Goal: Task Accomplishment & Management: Use online tool/utility

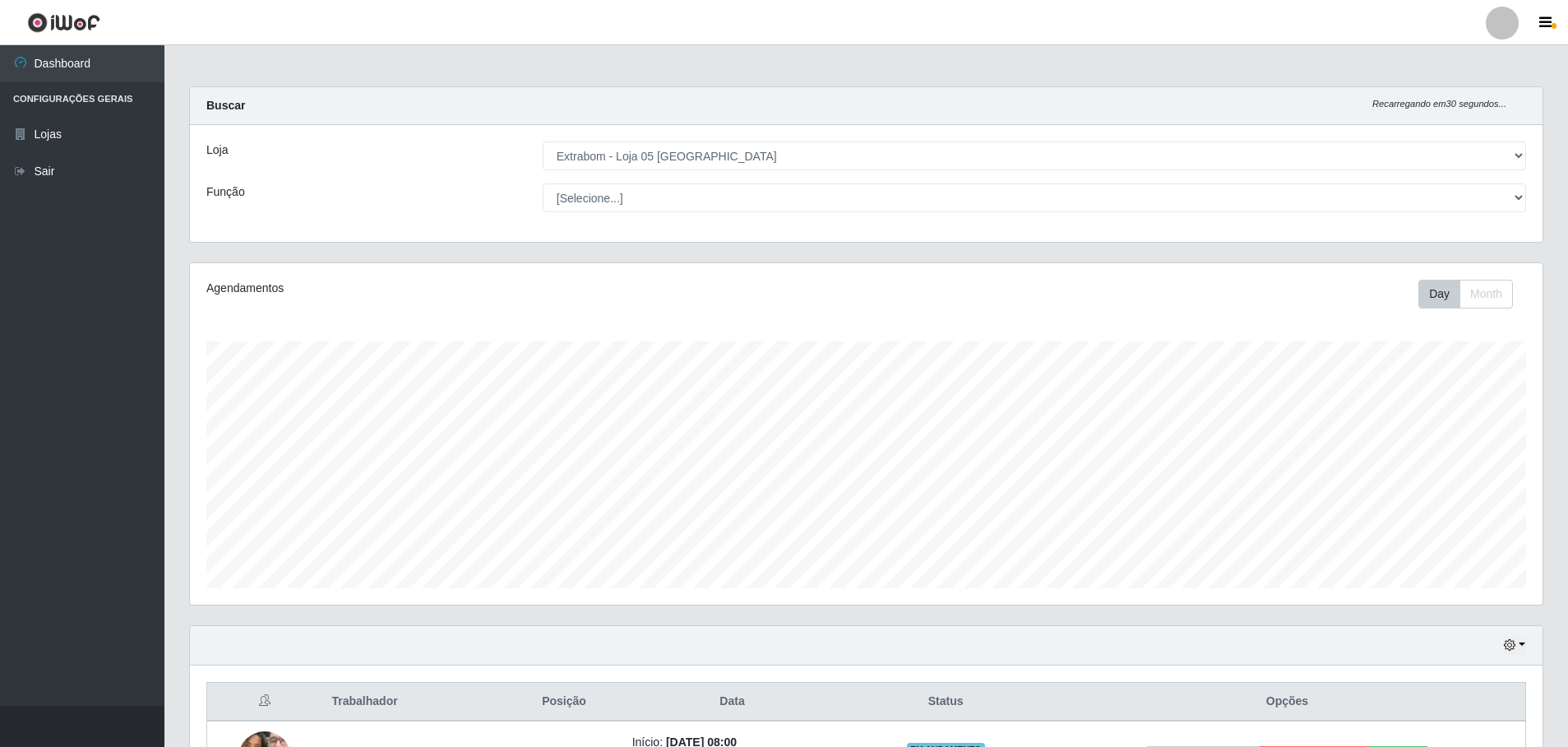
select select "494"
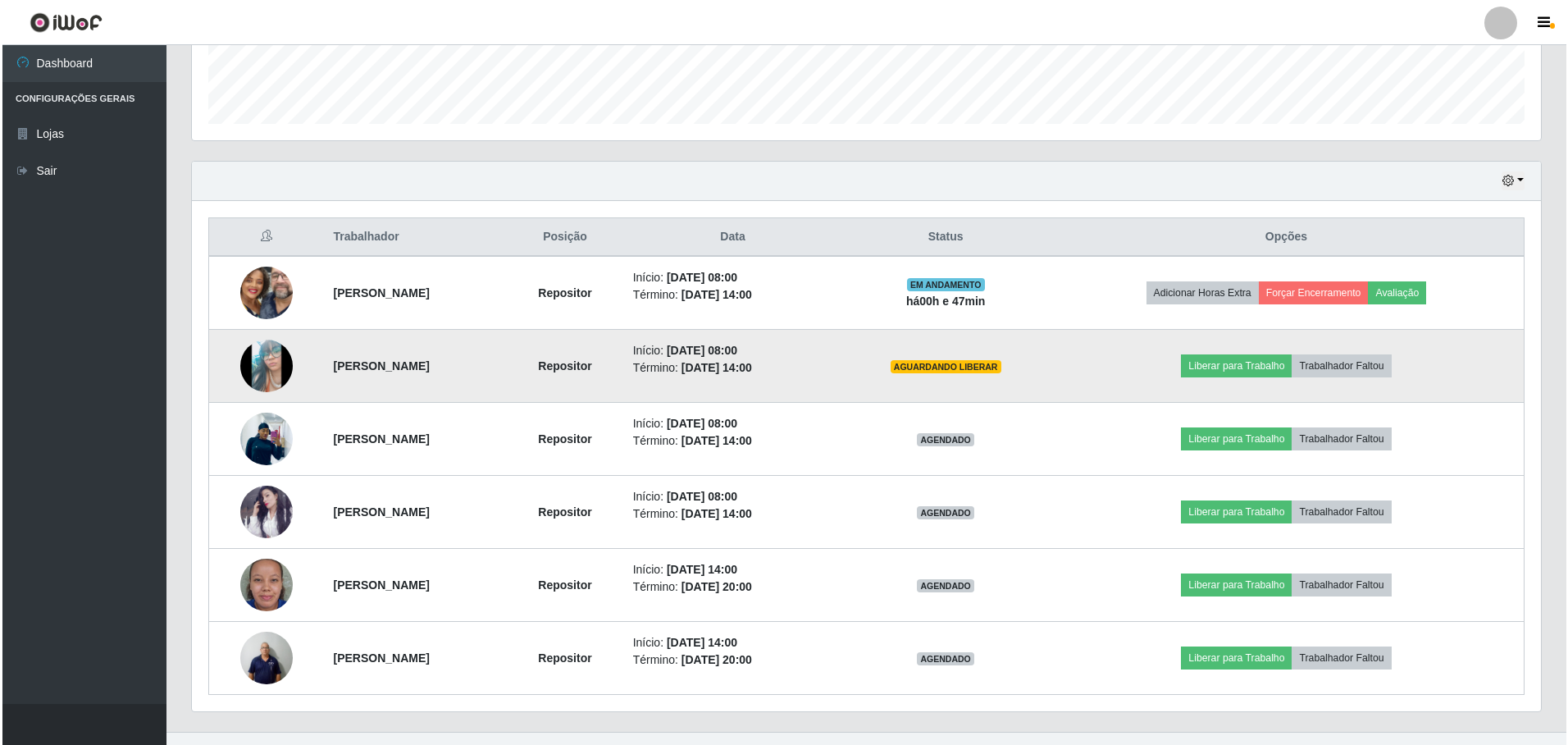
scroll to position [490, 0]
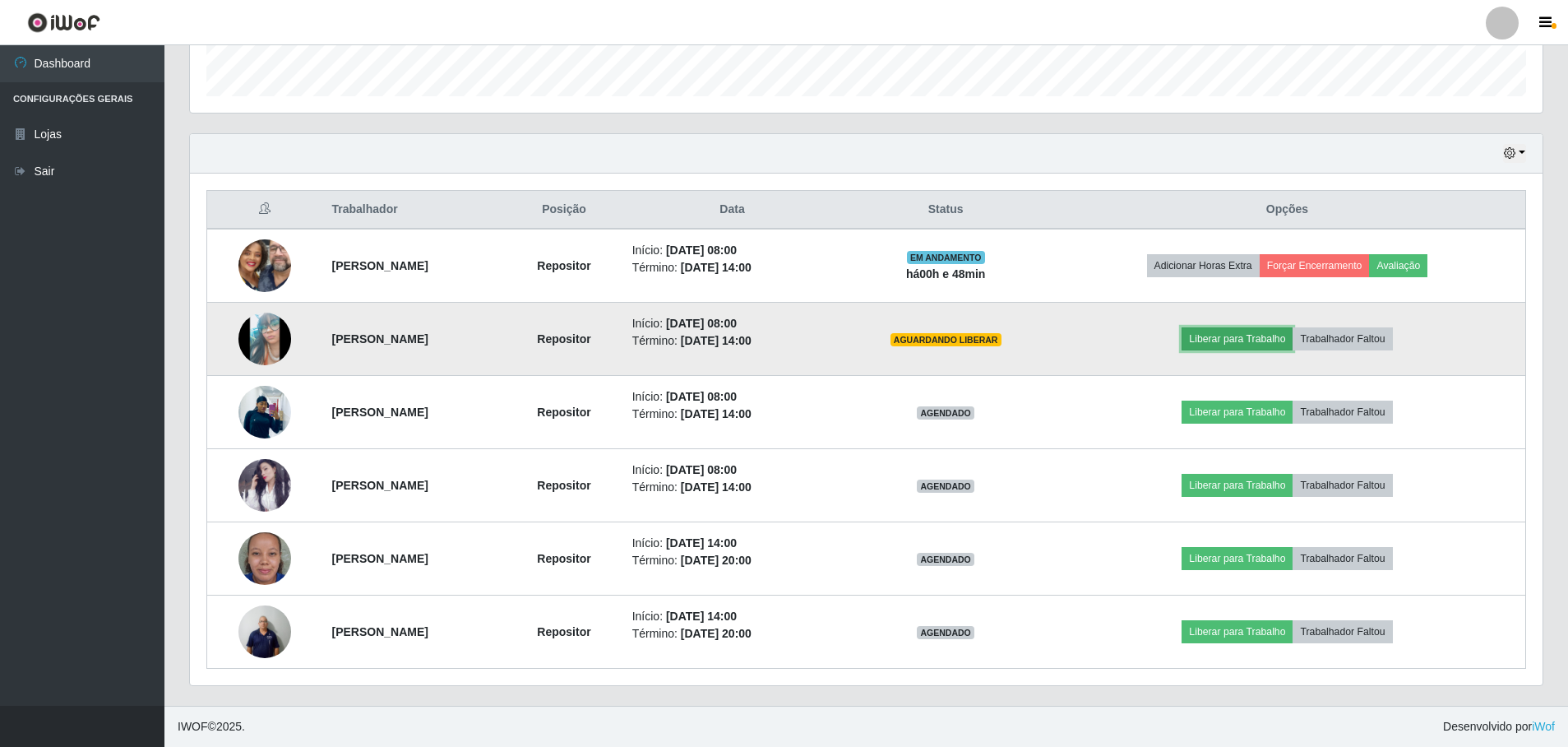
click at [1251, 343] on button "Liberar para Trabalho" at bounding box center [1237, 339] width 111 height 23
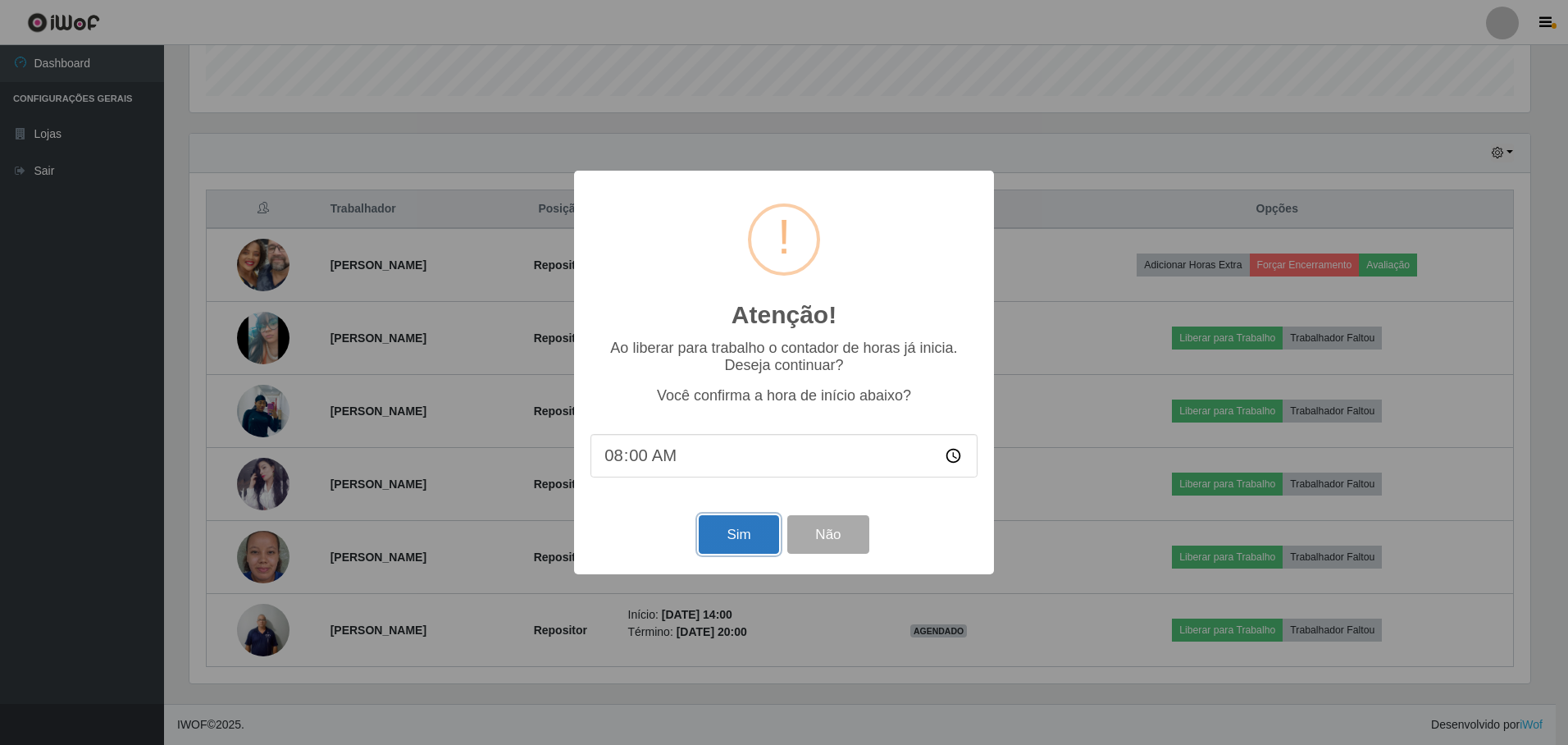
click at [755, 540] on button "Sim" at bounding box center [738, 534] width 79 height 39
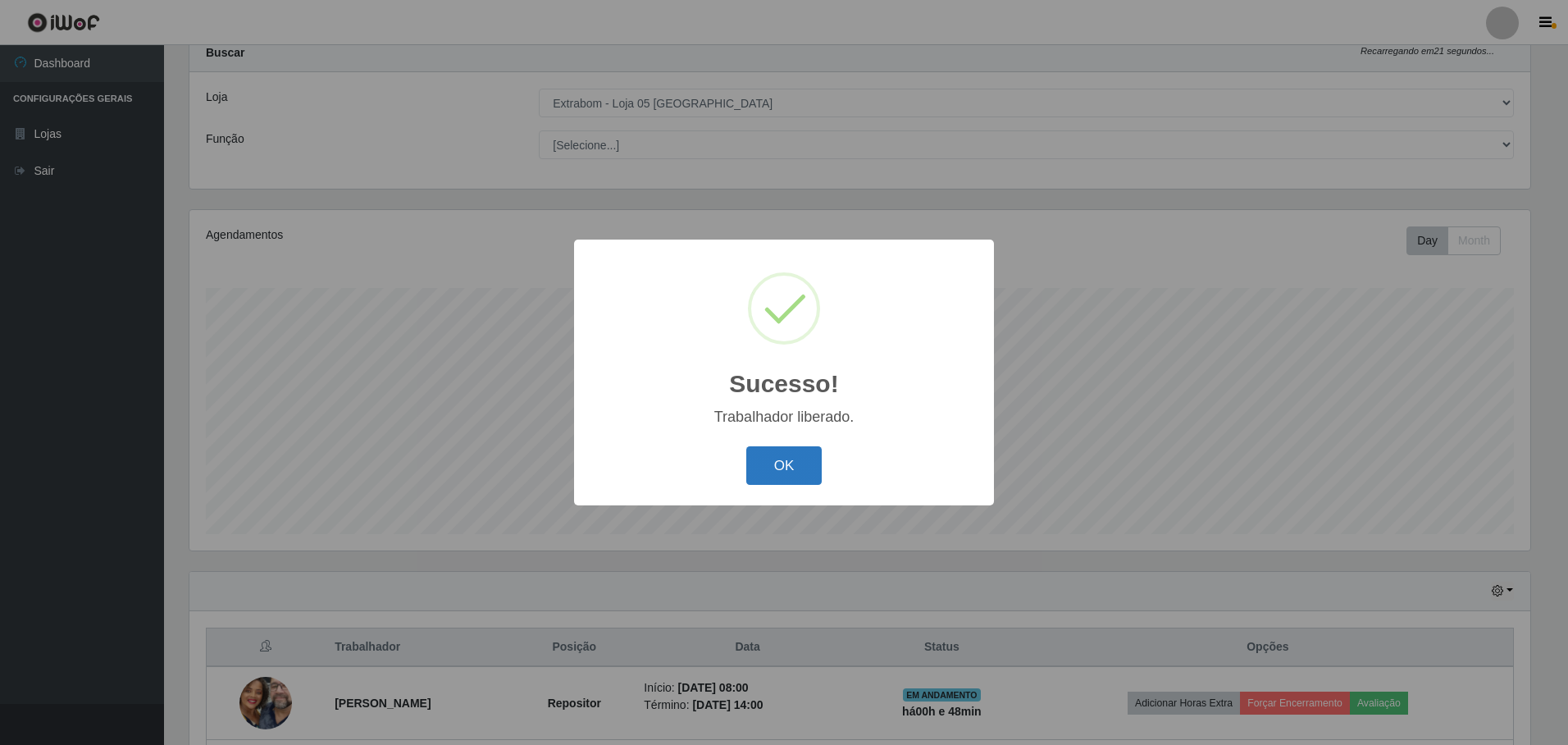
click at [765, 479] on button "OK" at bounding box center [784, 465] width 77 height 39
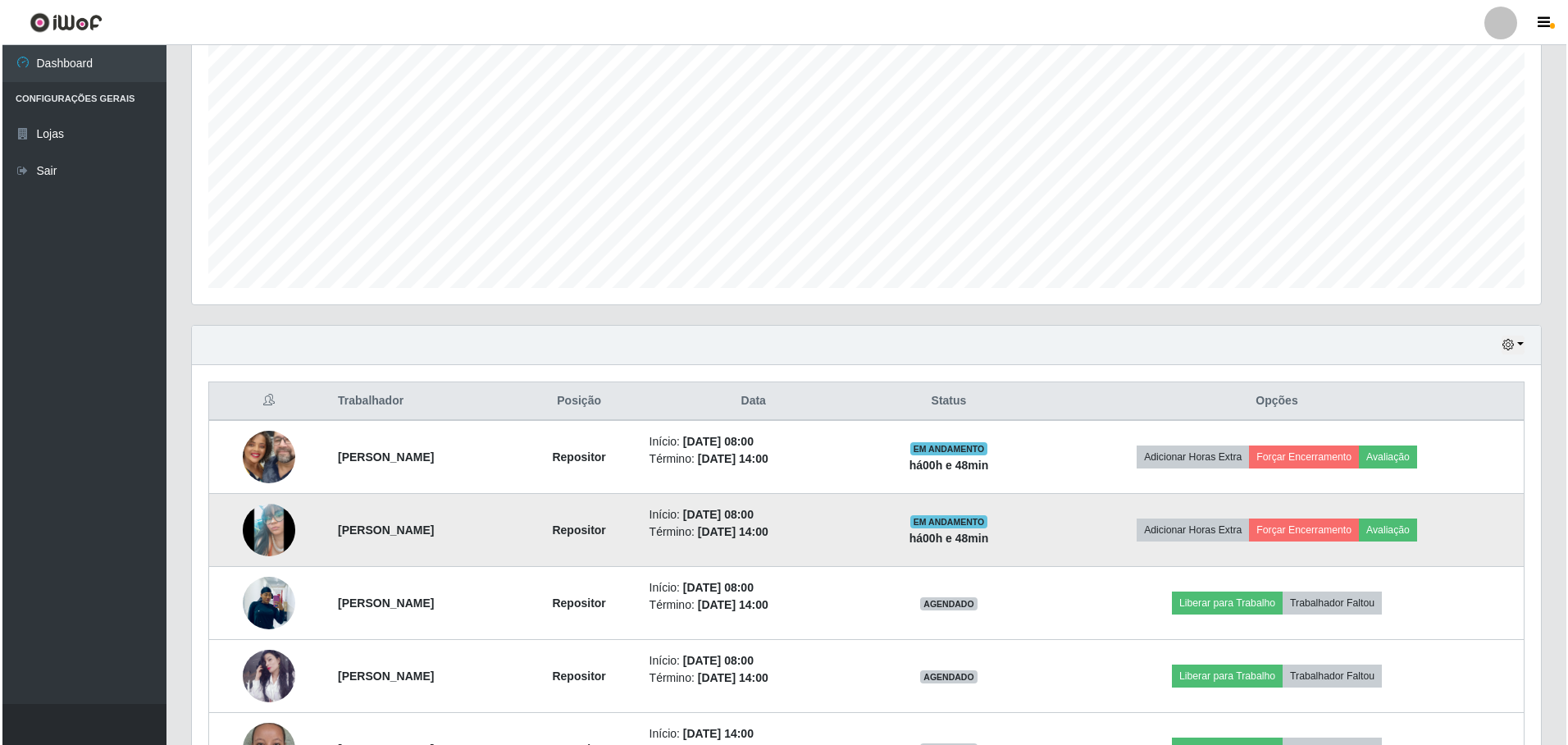
scroll to position [463, 0]
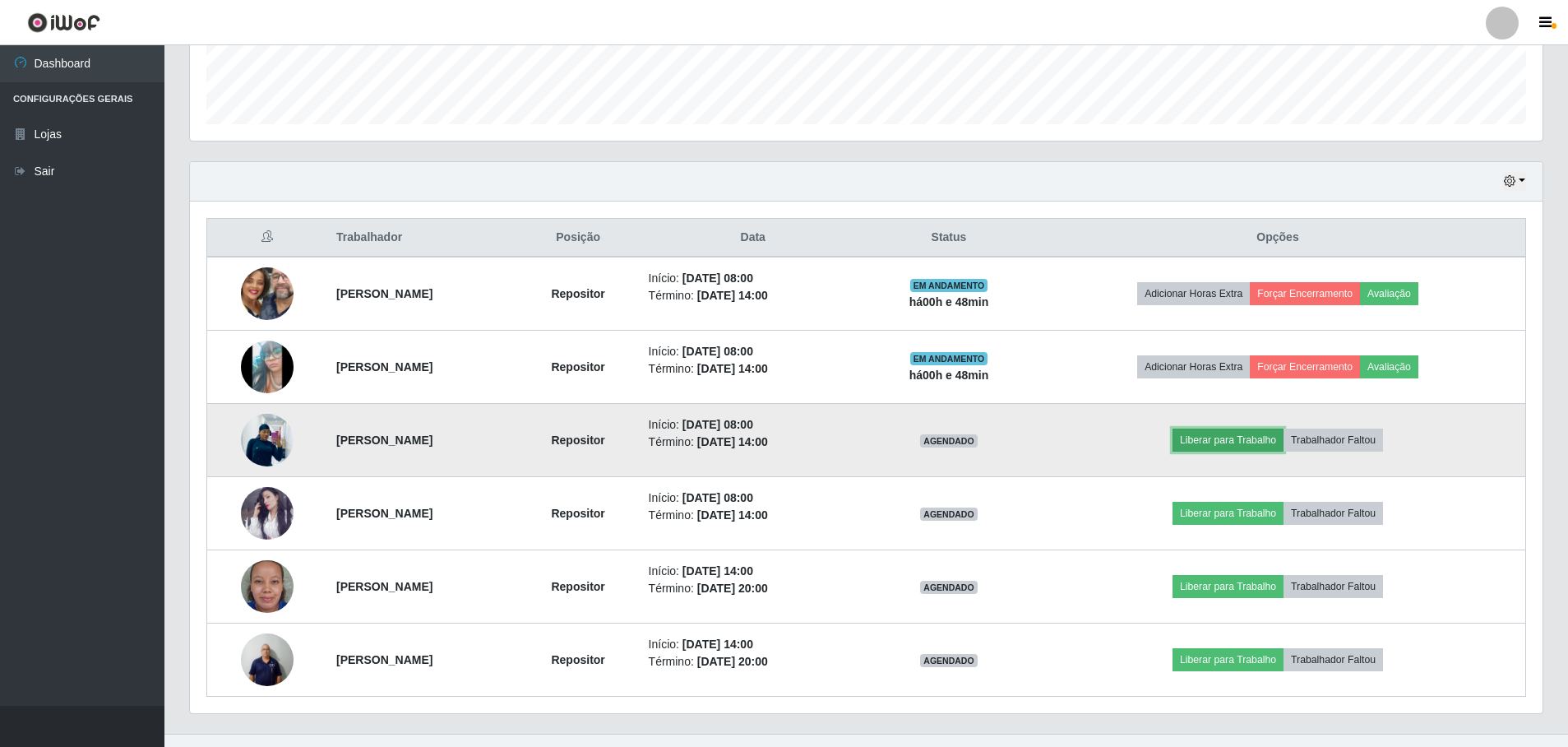
click at [1251, 437] on button "Liberar para Trabalho" at bounding box center [1228, 440] width 111 height 23
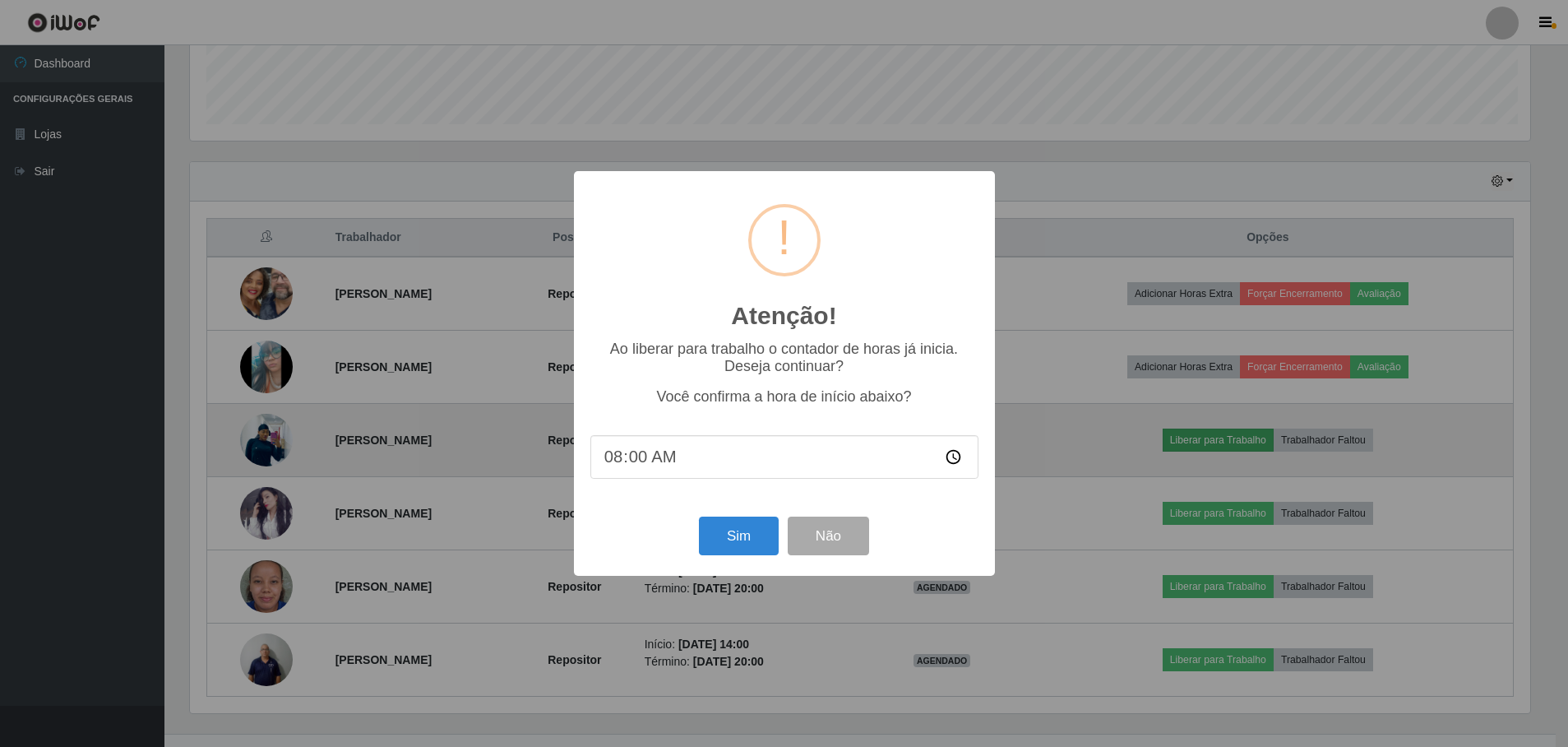
scroll to position [341, 1344]
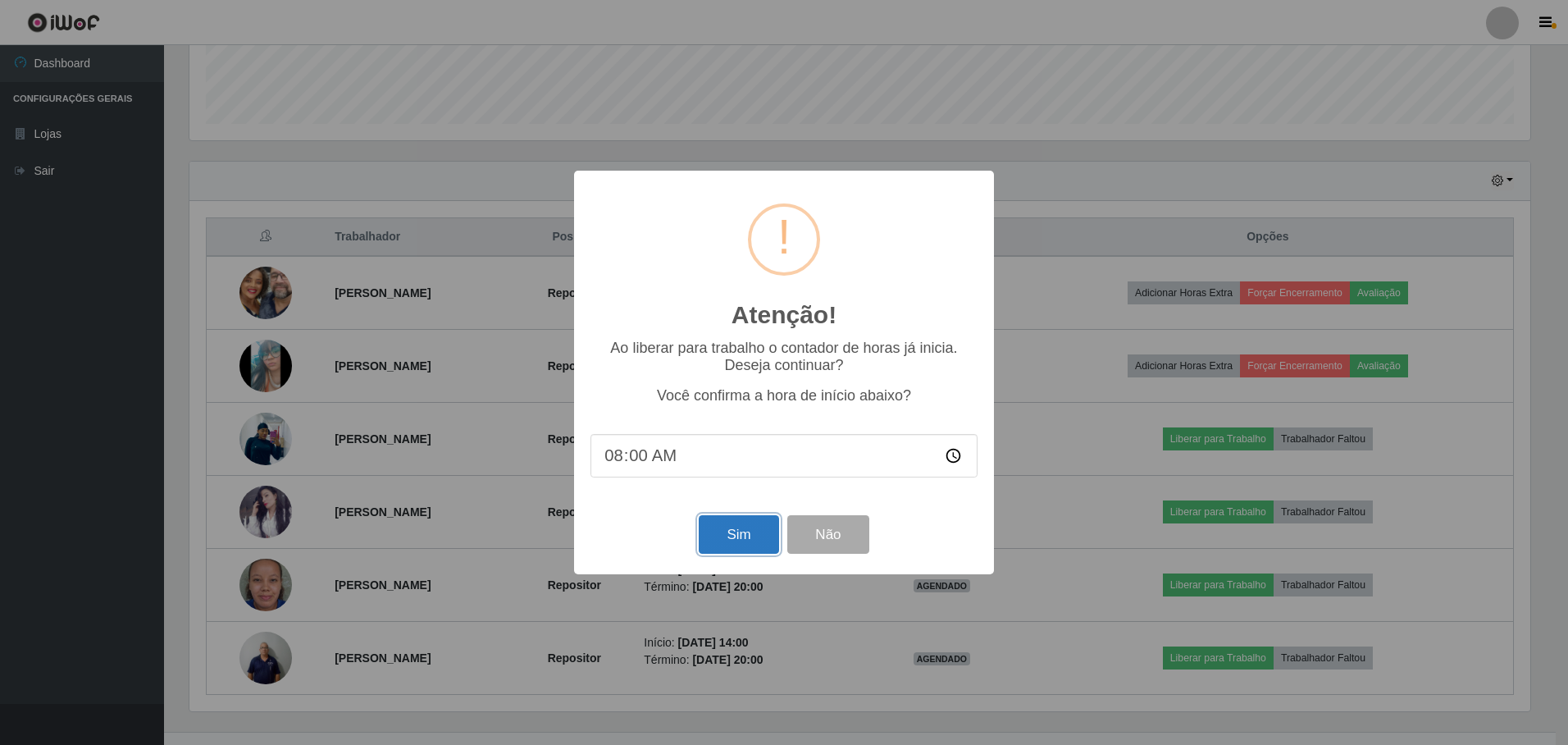
click at [731, 535] on button "Sim" at bounding box center [738, 534] width 79 height 39
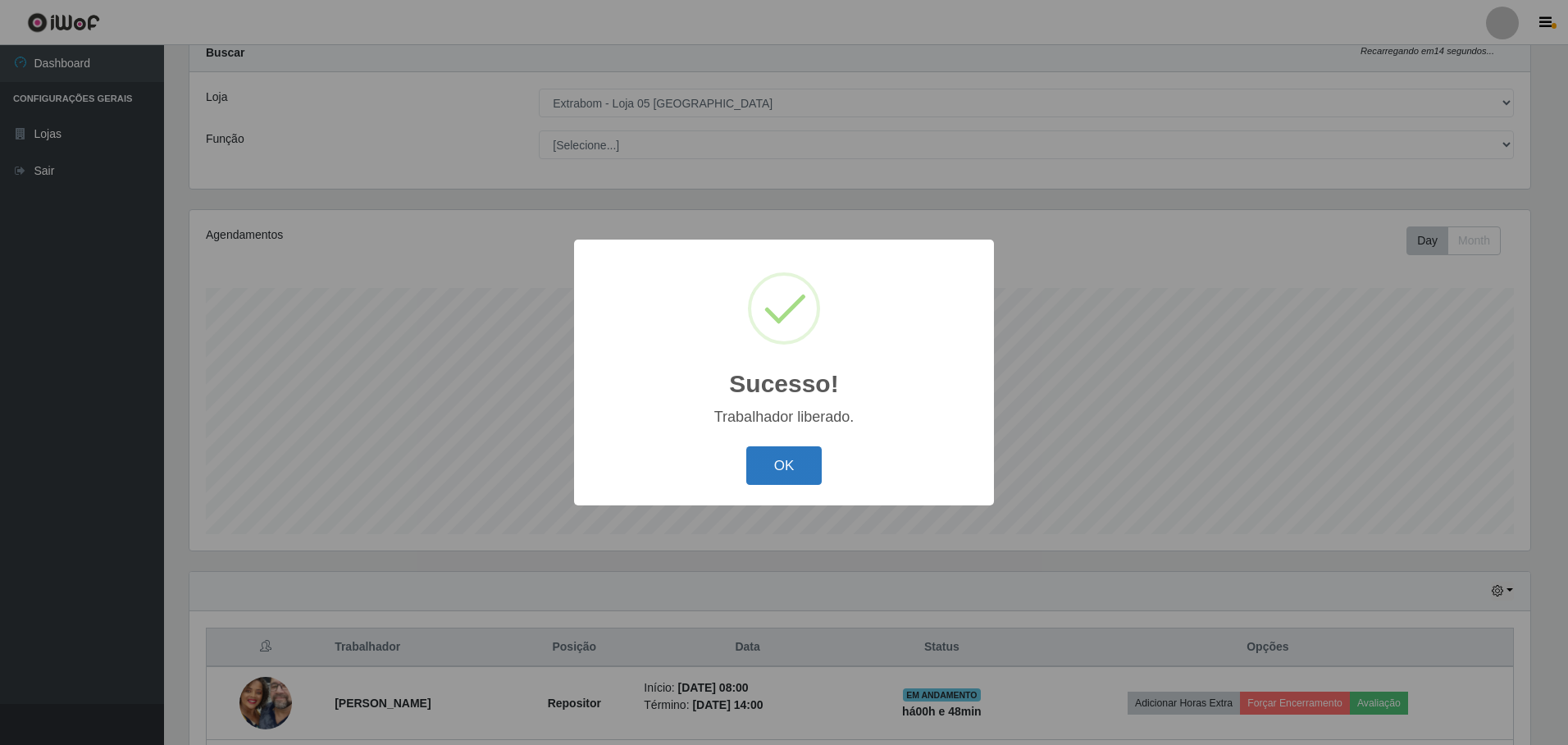
click at [807, 469] on button "OK" at bounding box center [784, 465] width 77 height 39
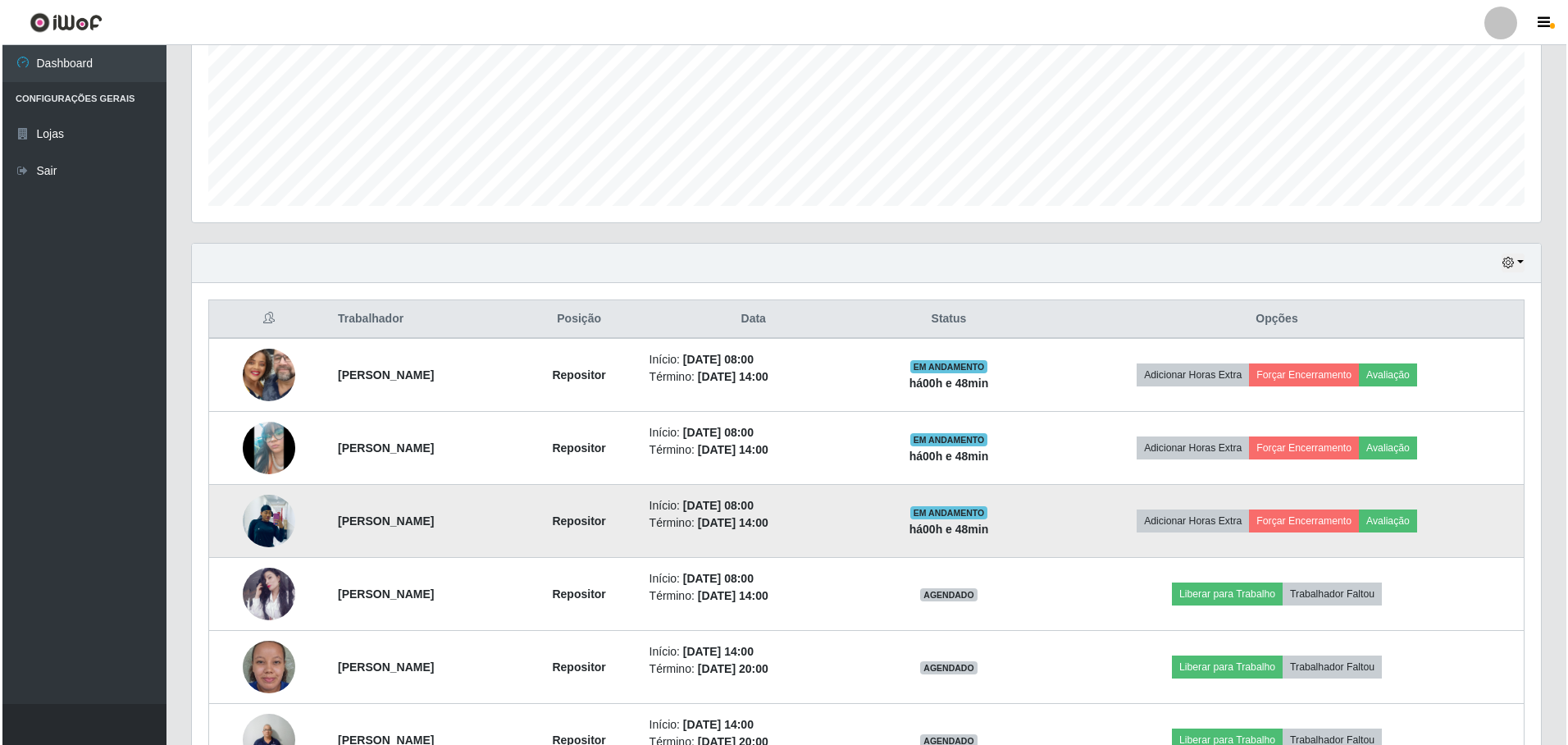
scroll to position [490, 0]
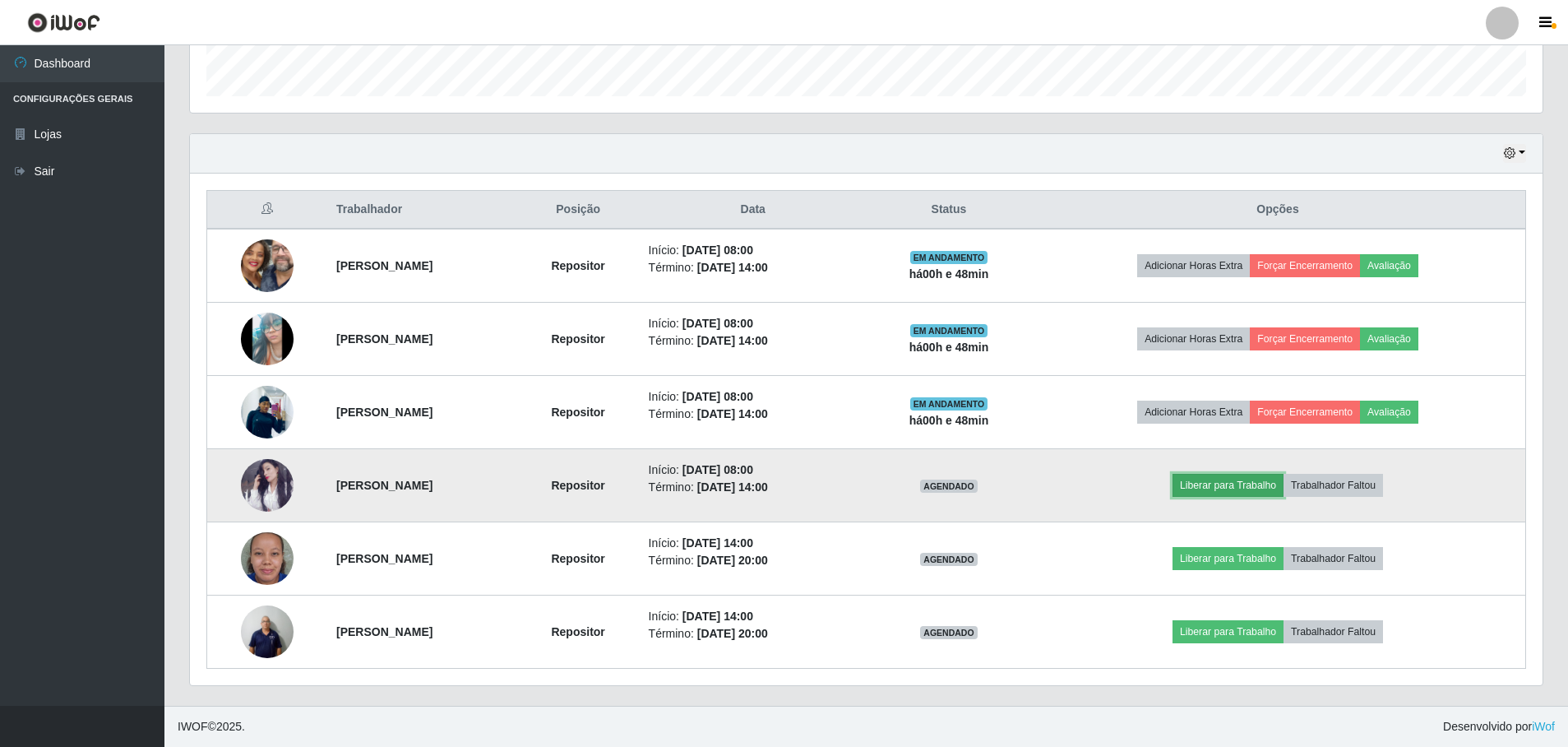
click at [1246, 488] on button "Liberar para Trabalho" at bounding box center [1228, 485] width 111 height 23
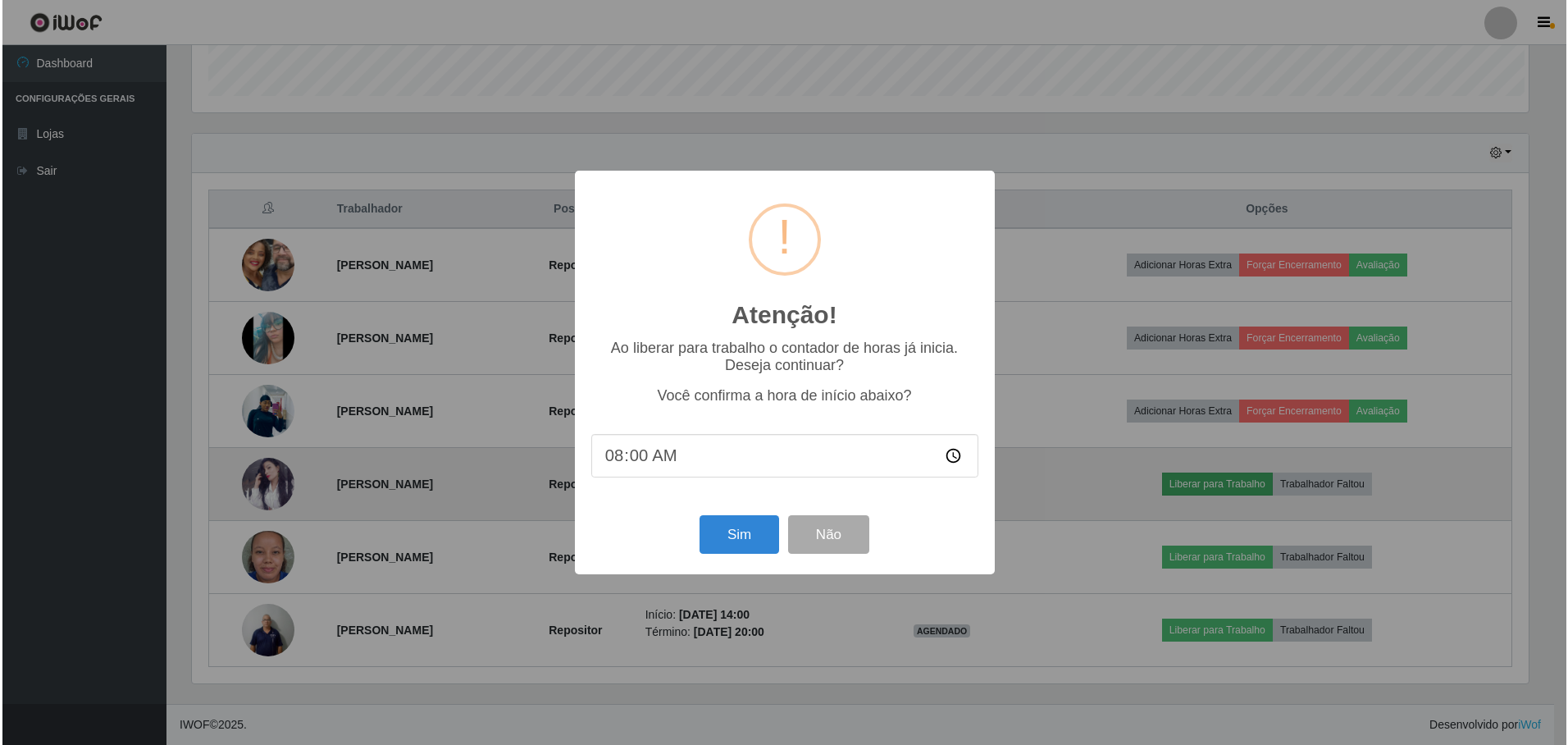
scroll to position [340, 1341]
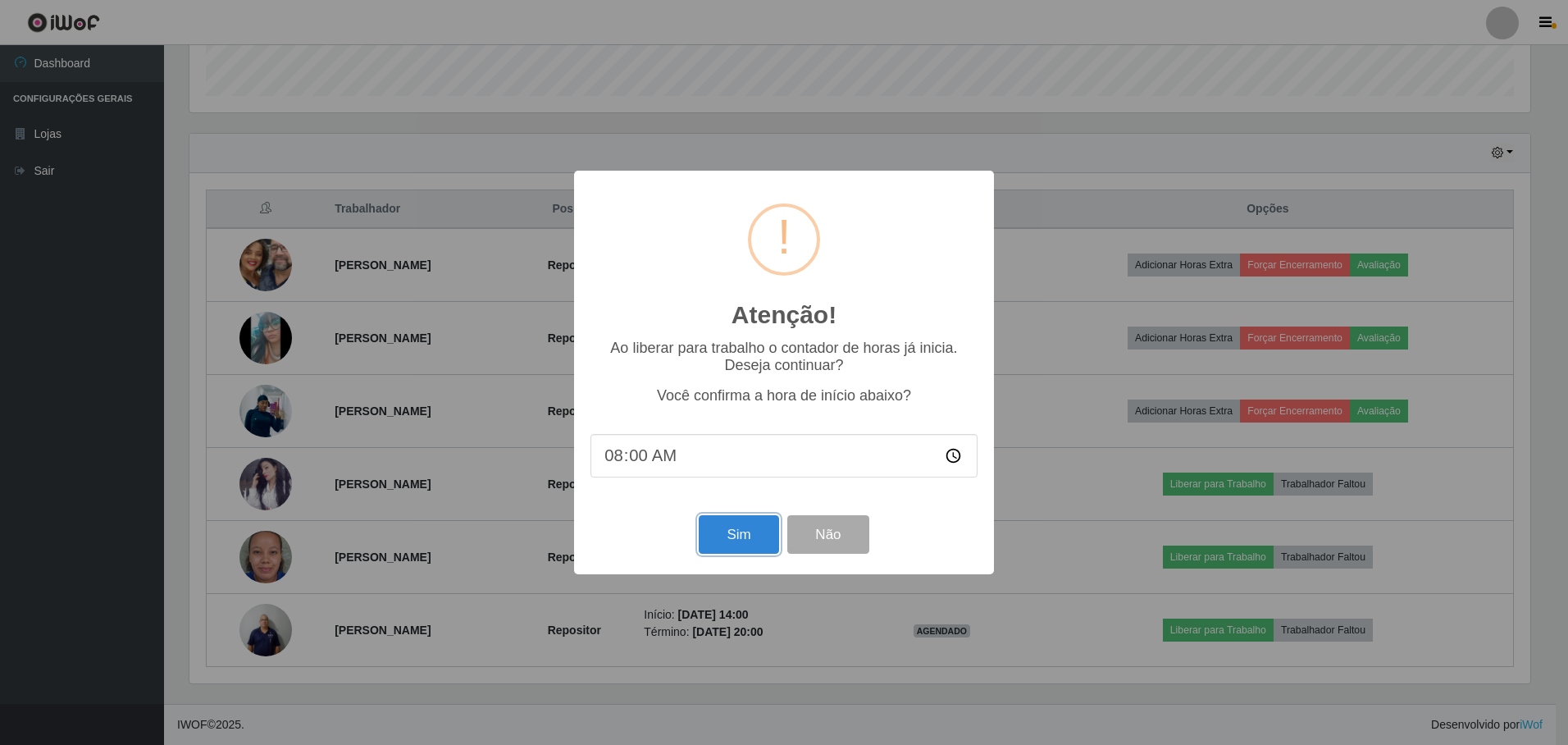
click at [740, 537] on button "Sim" at bounding box center [738, 534] width 79 height 39
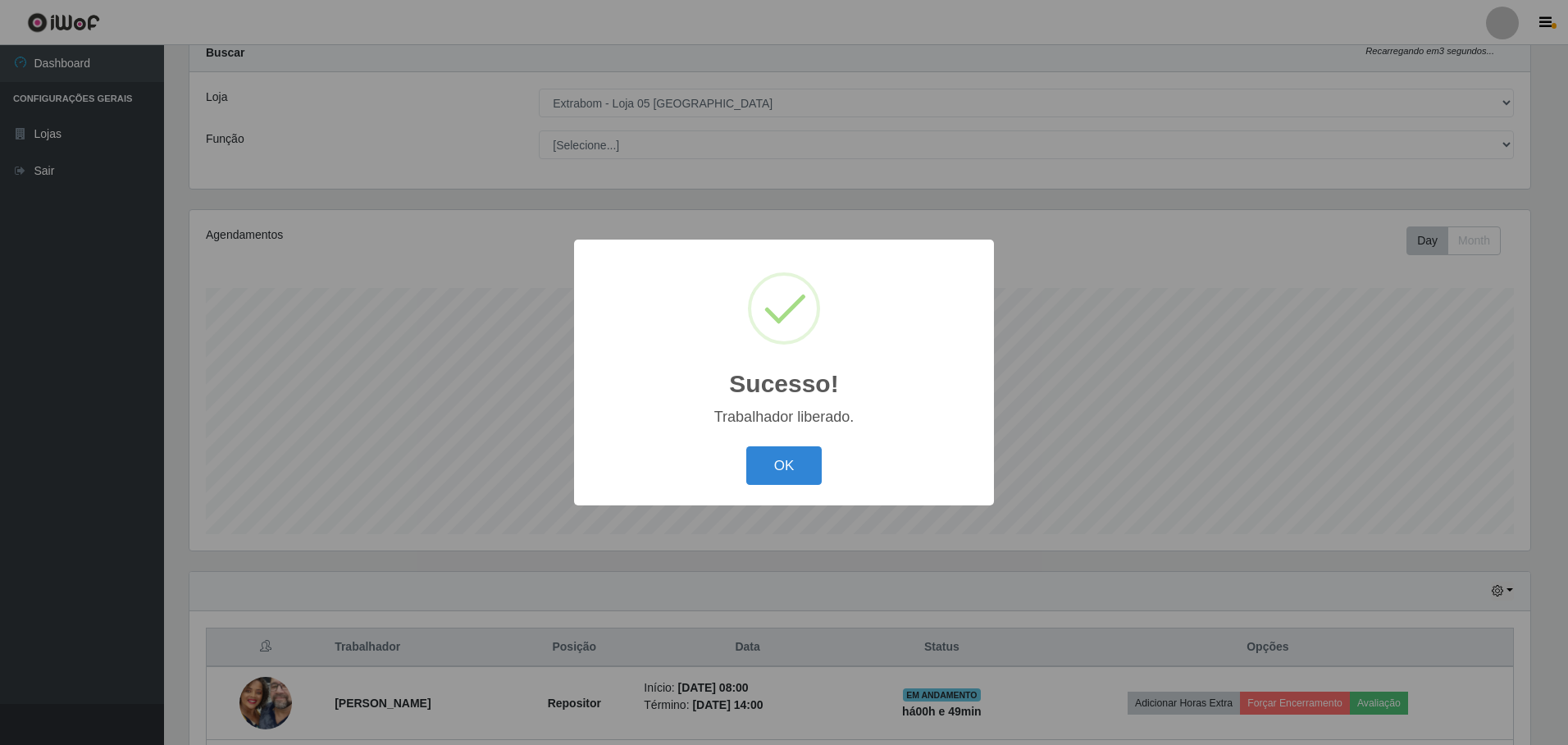
click at [765, 510] on div "Sucesso! × Trabalhador liberado. OK Cancel" at bounding box center [784, 372] width 1568 height 745
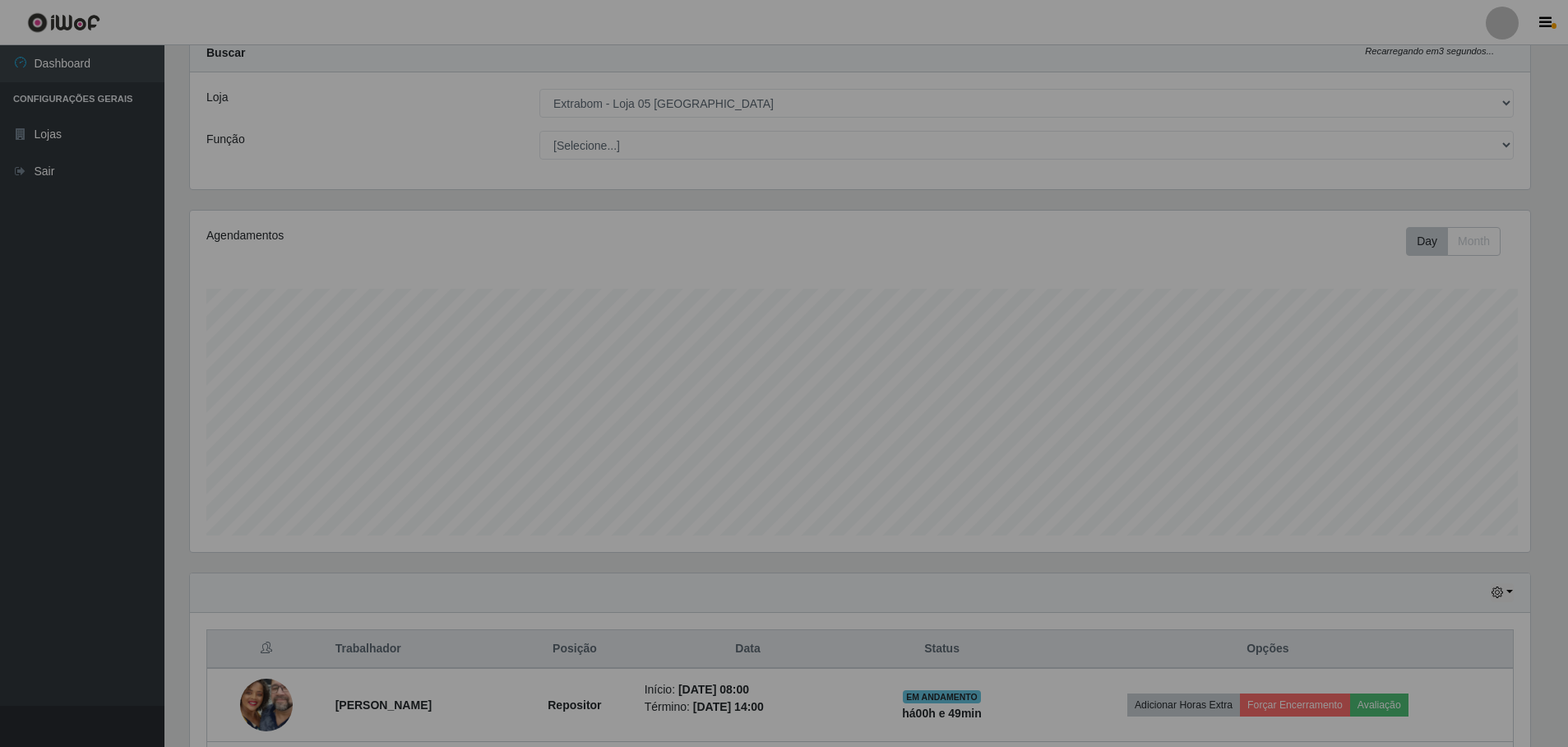
scroll to position [341, 1353]
